Goal: Information Seeking & Learning: Learn about a topic

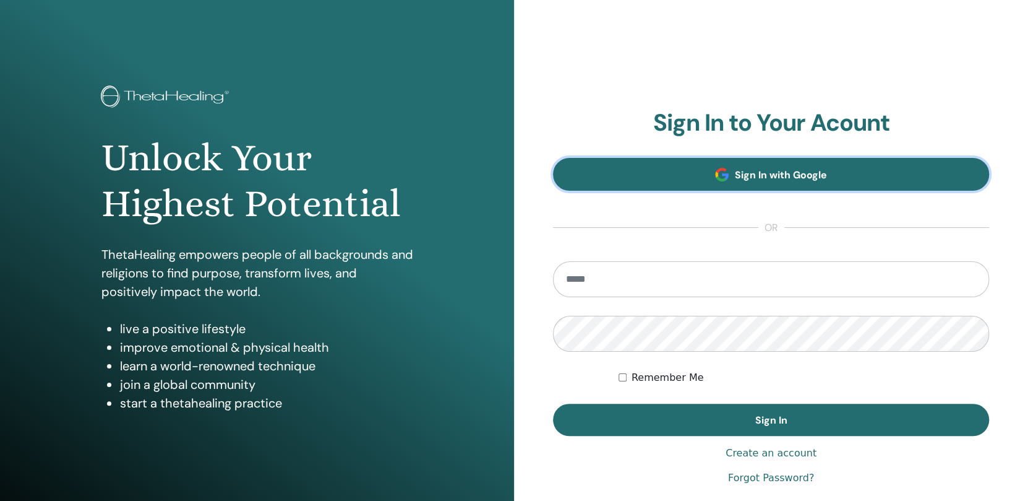
click at [751, 171] on span "Sign In with Google" at bounding box center [781, 174] width 92 height 13
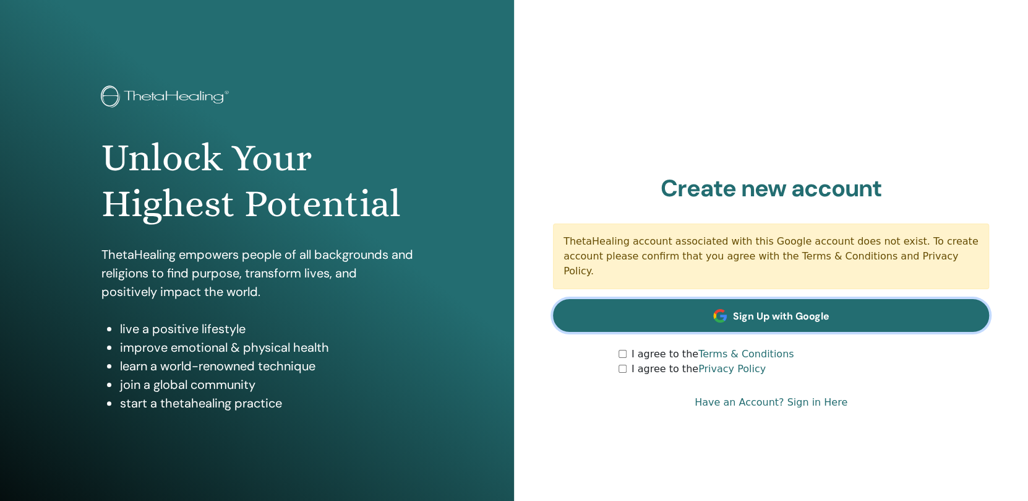
click at [761, 315] on link "Sign Up with Google" at bounding box center [771, 315] width 436 height 33
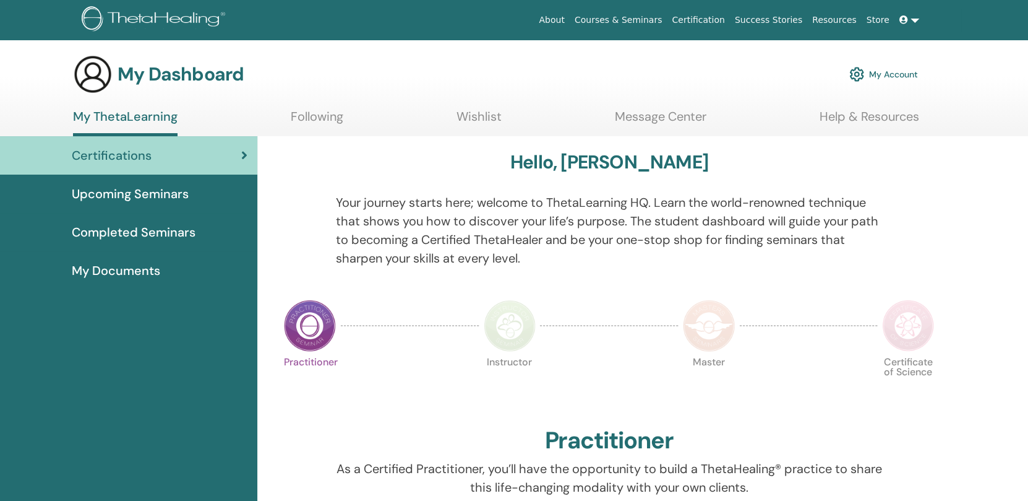
click at [241, 155] on icon at bounding box center [244, 155] width 6 height 12
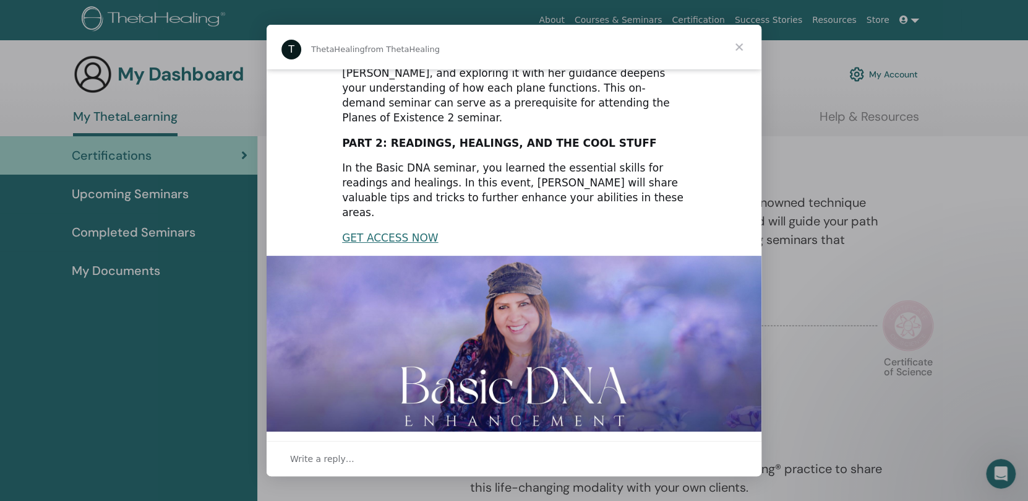
scroll to position [233, 0]
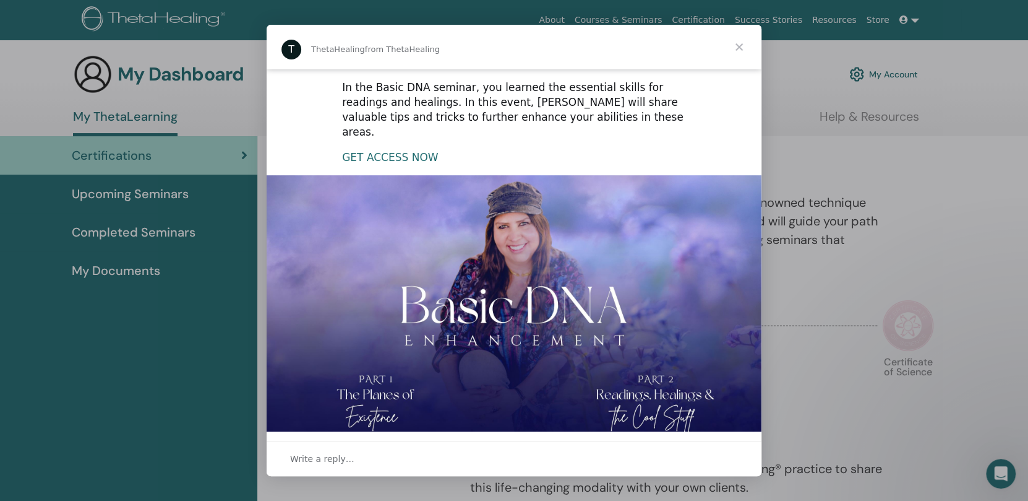
click at [416, 151] on link "GET ACCESS NOW" at bounding box center [390, 157] width 96 height 12
click at [408, 151] on link "GET ACCESS NOW" at bounding box center [390, 157] width 96 height 12
